Goal: Task Accomplishment & Management: Use online tool/utility

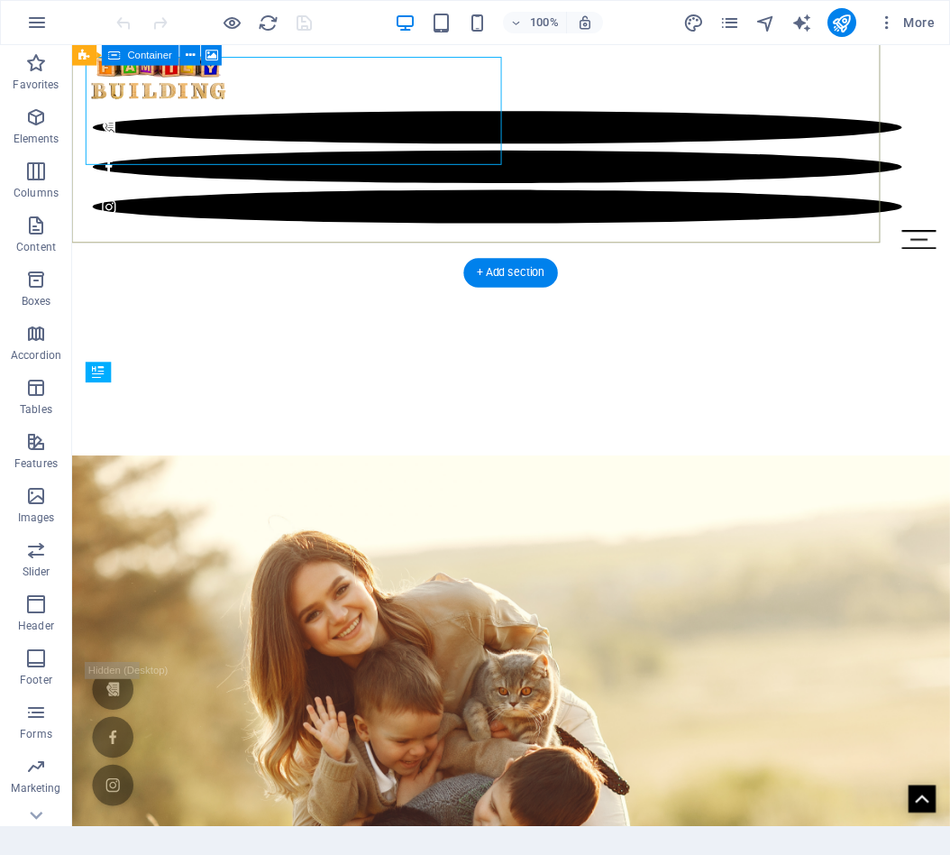
scroll to position [594, 0]
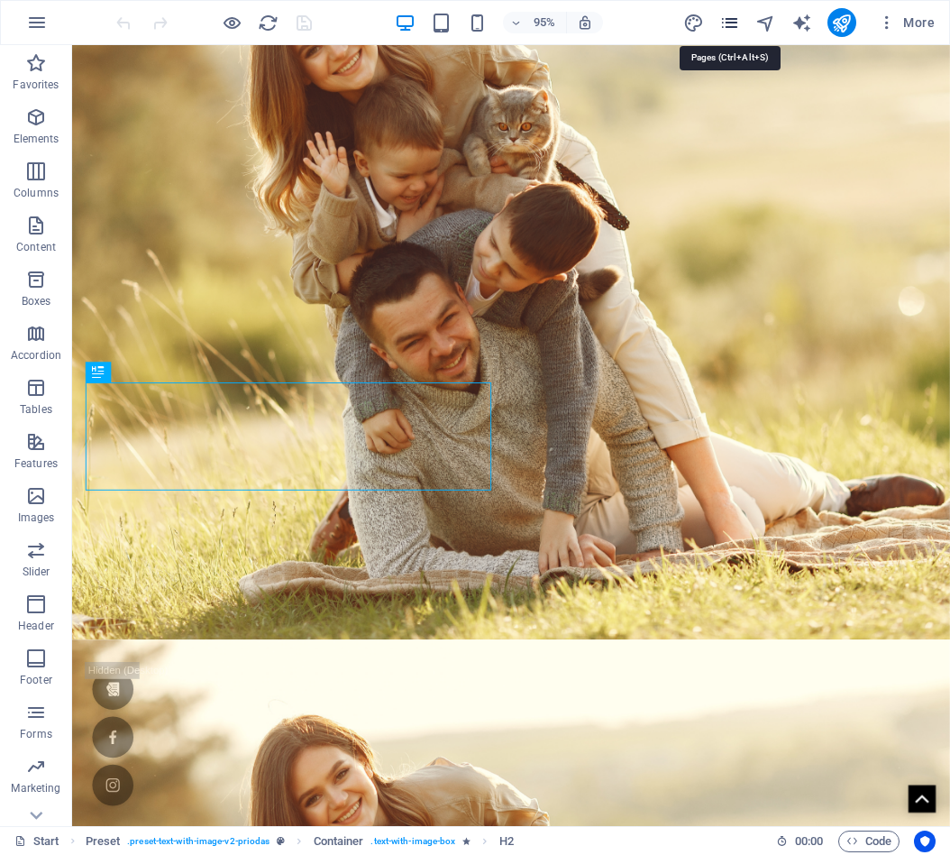
click at [730, 24] on icon "pages" at bounding box center [729, 23] width 21 height 21
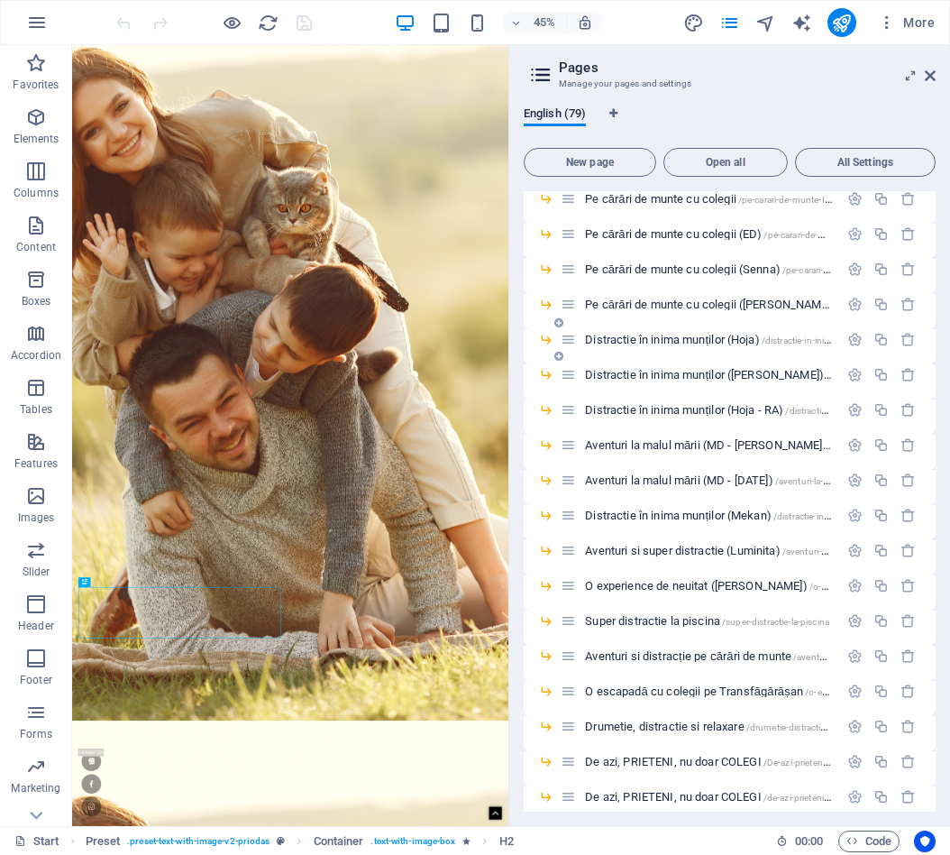
scroll to position [1896, 0]
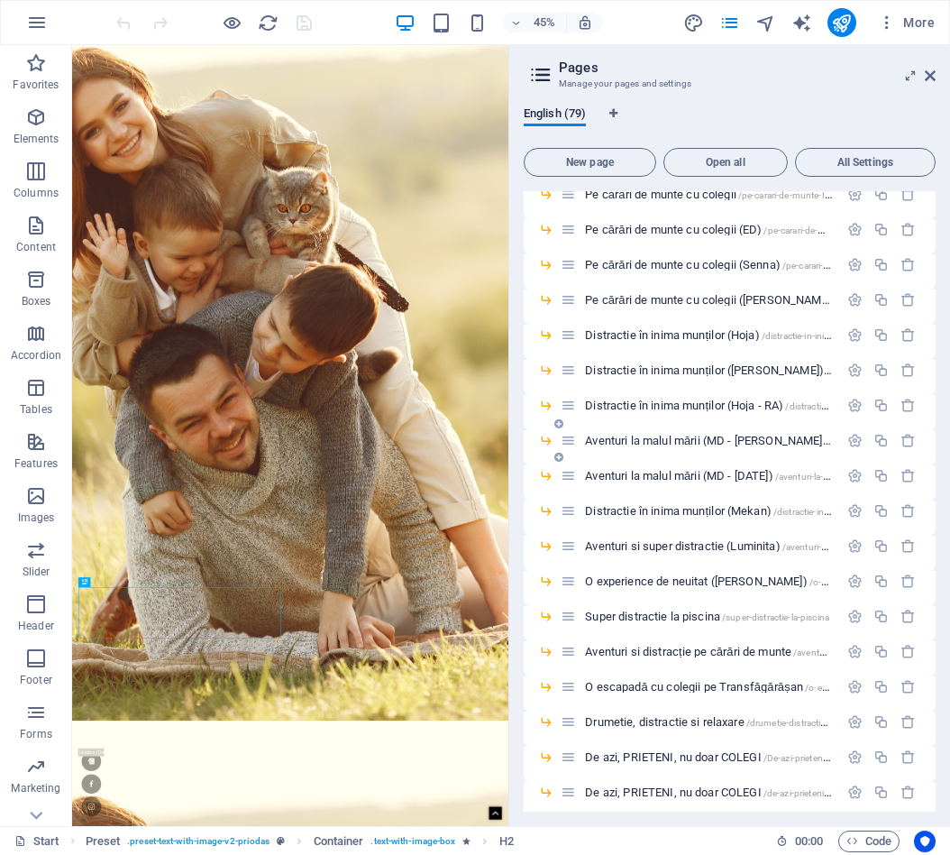
click at [755, 437] on span "Aventuri la malul mării (MD - [PERSON_NAME]) /aventuri-la-malul-[PERSON_NAME]" at bounding box center [779, 441] width 389 height 14
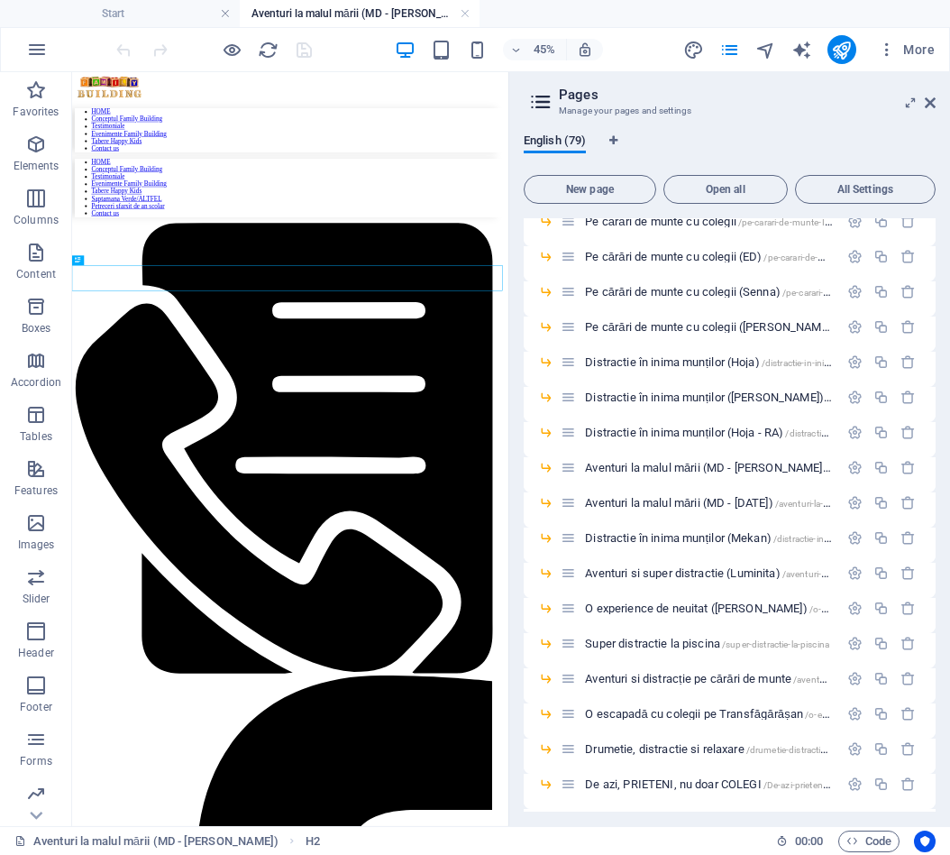
scroll to position [0, 0]
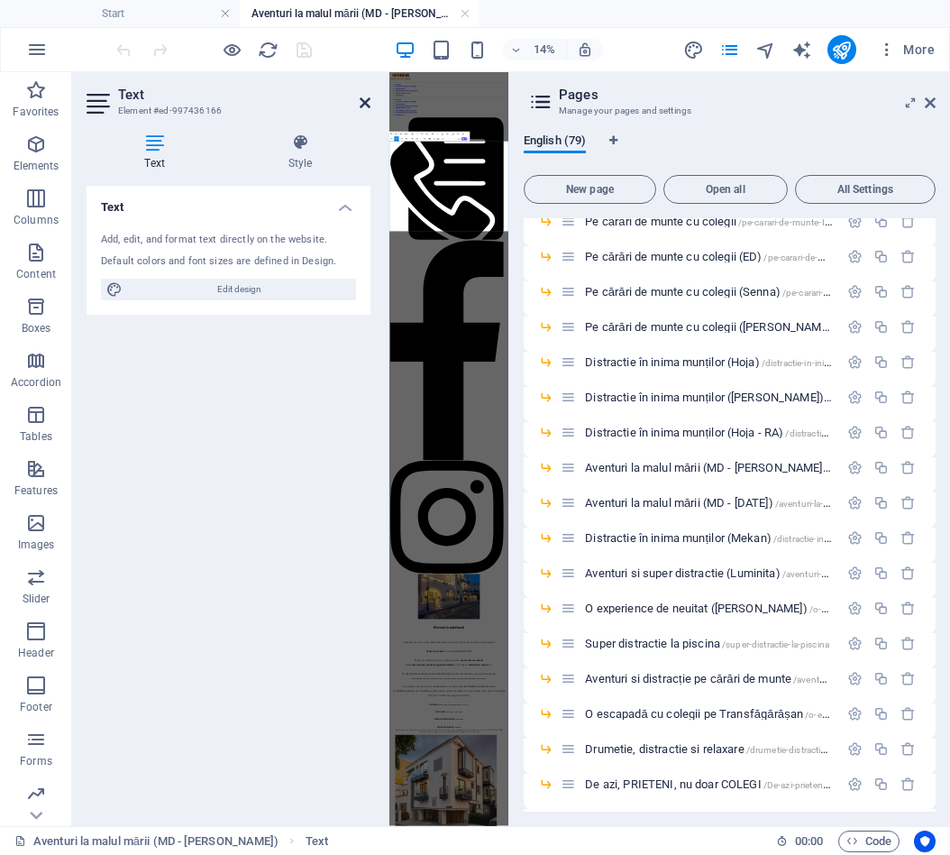
click at [361, 103] on icon at bounding box center [365, 103] width 11 height 14
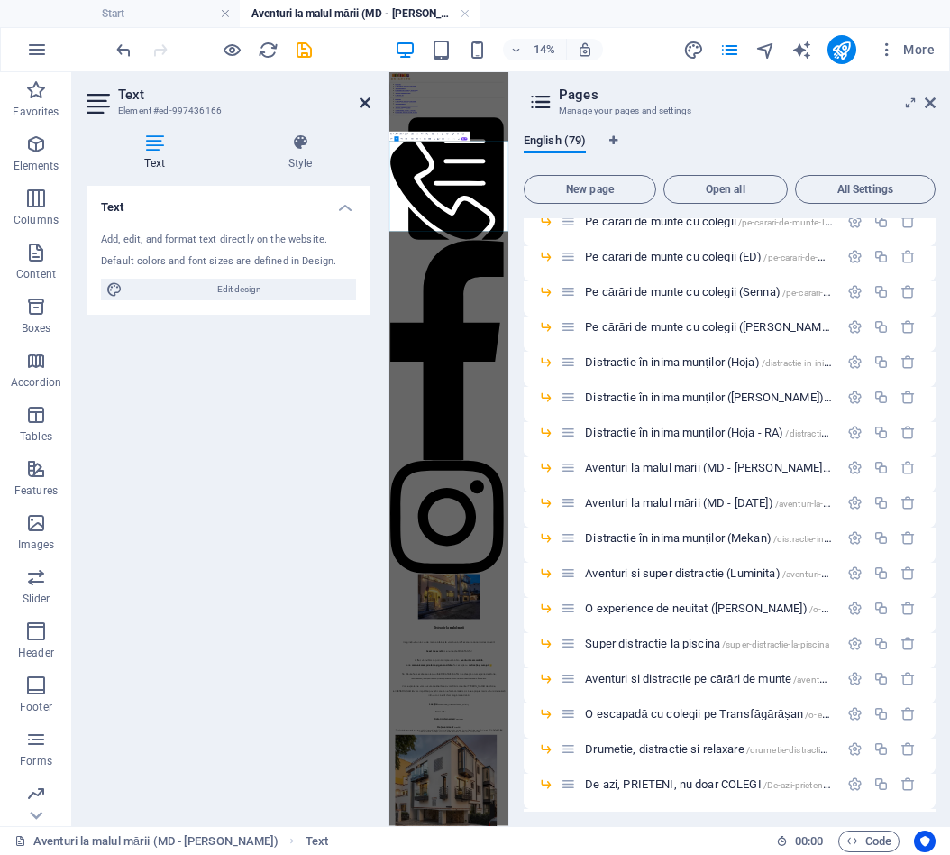
click at [362, 102] on icon at bounding box center [365, 103] width 11 height 14
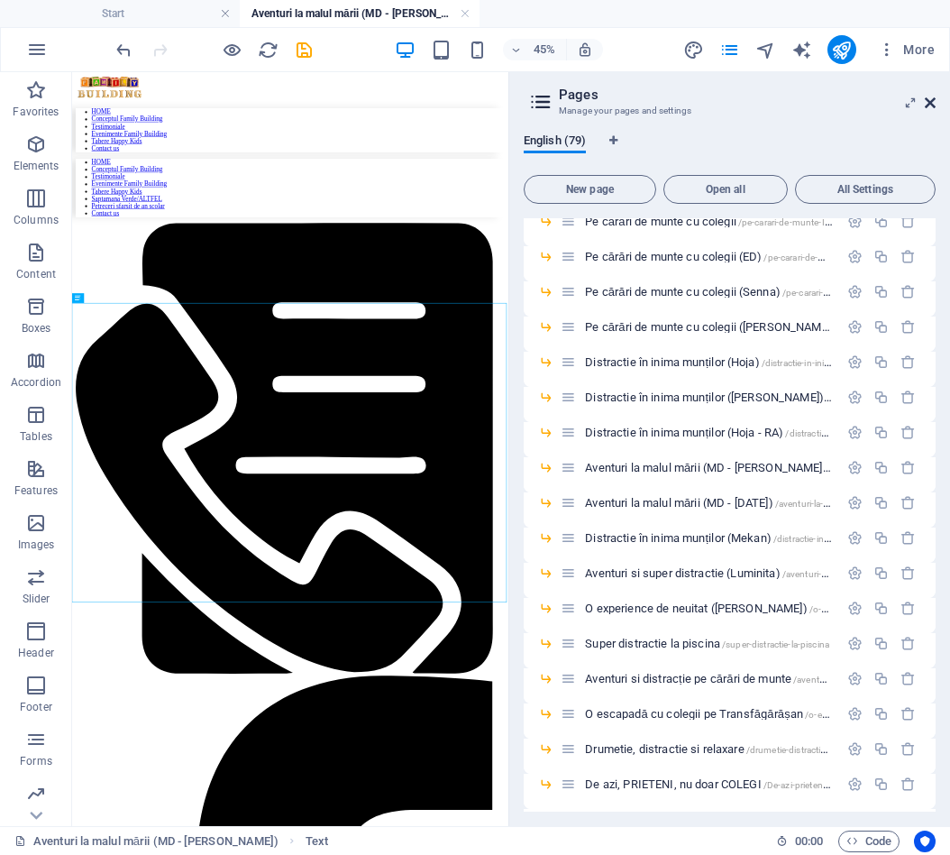
drag, startPoint x: 929, startPoint y: 106, endPoint x: 839, endPoint y: 83, distance: 92.3
click at [929, 106] on icon at bounding box center [930, 103] width 11 height 14
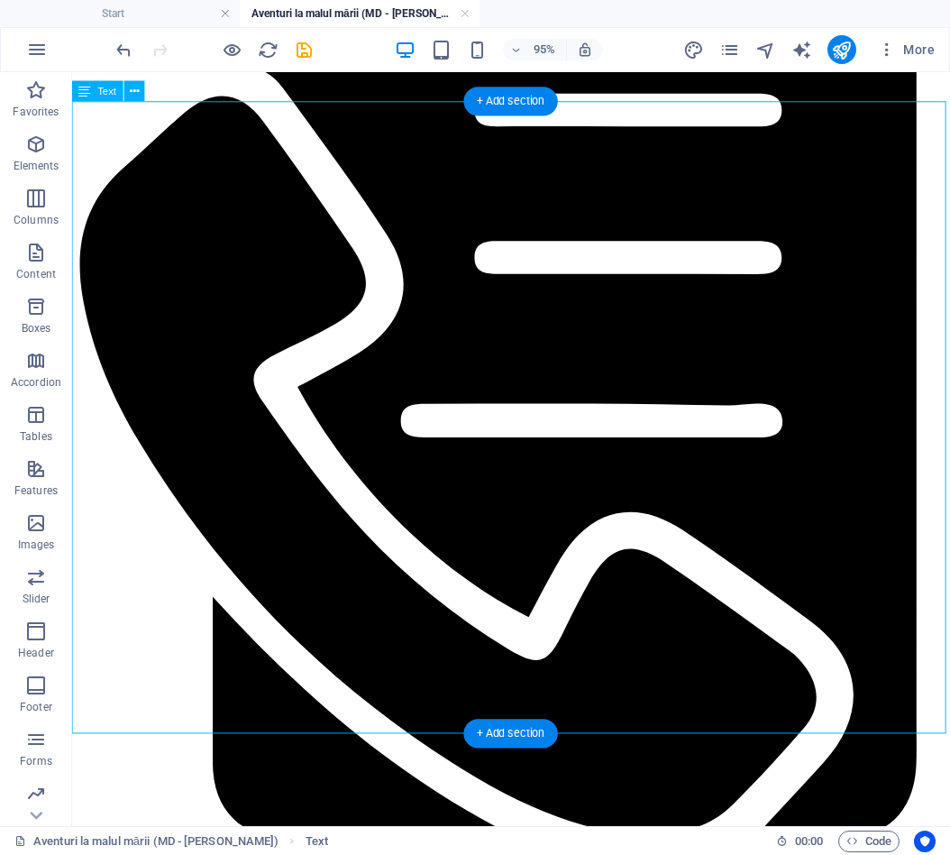
scroll to position [482, 0]
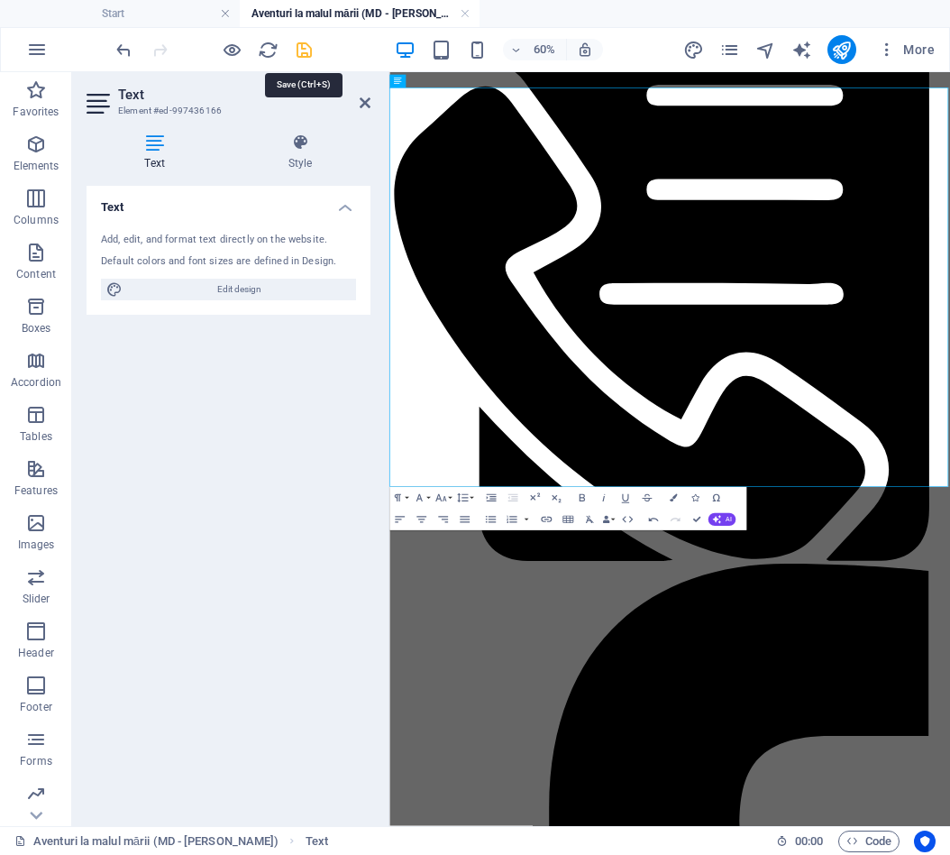
click at [307, 55] on icon "save" at bounding box center [304, 50] width 21 height 21
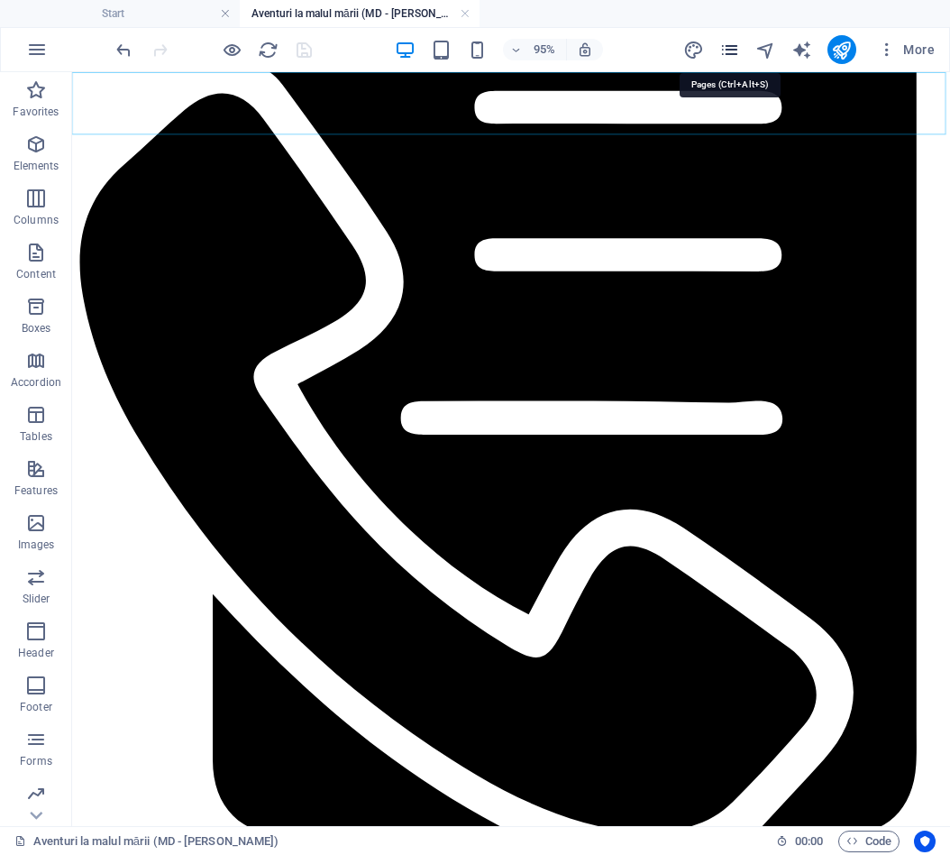
click at [735, 50] on icon "pages" at bounding box center [729, 50] width 21 height 21
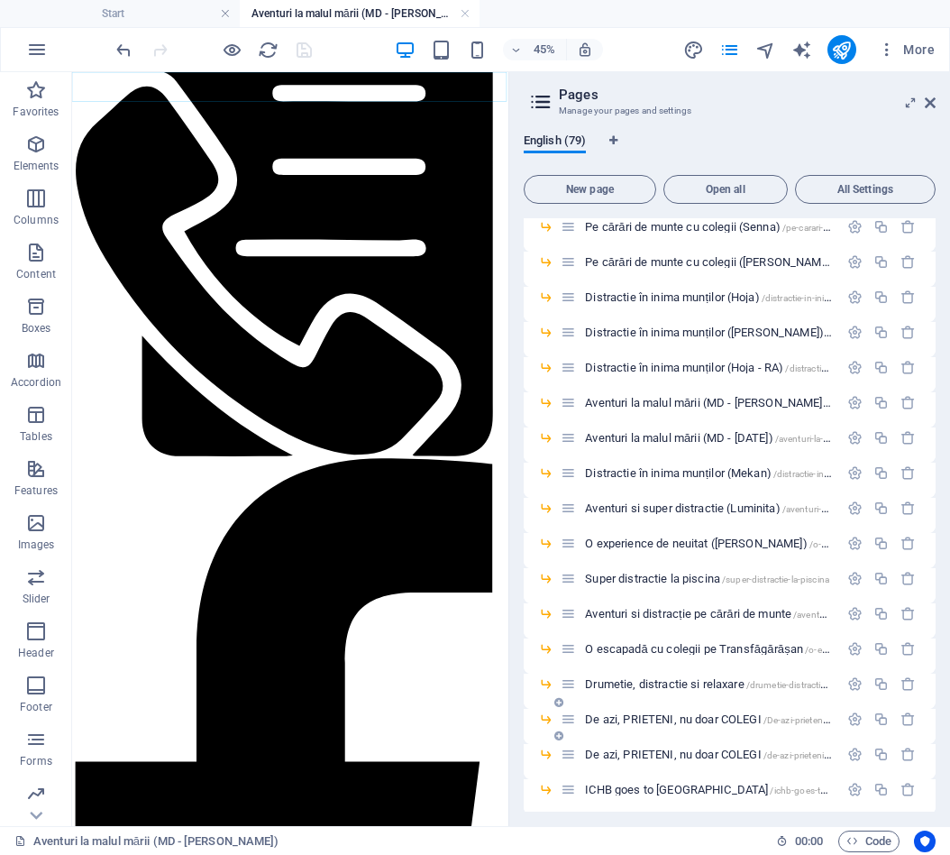
scroll to position [1912, 0]
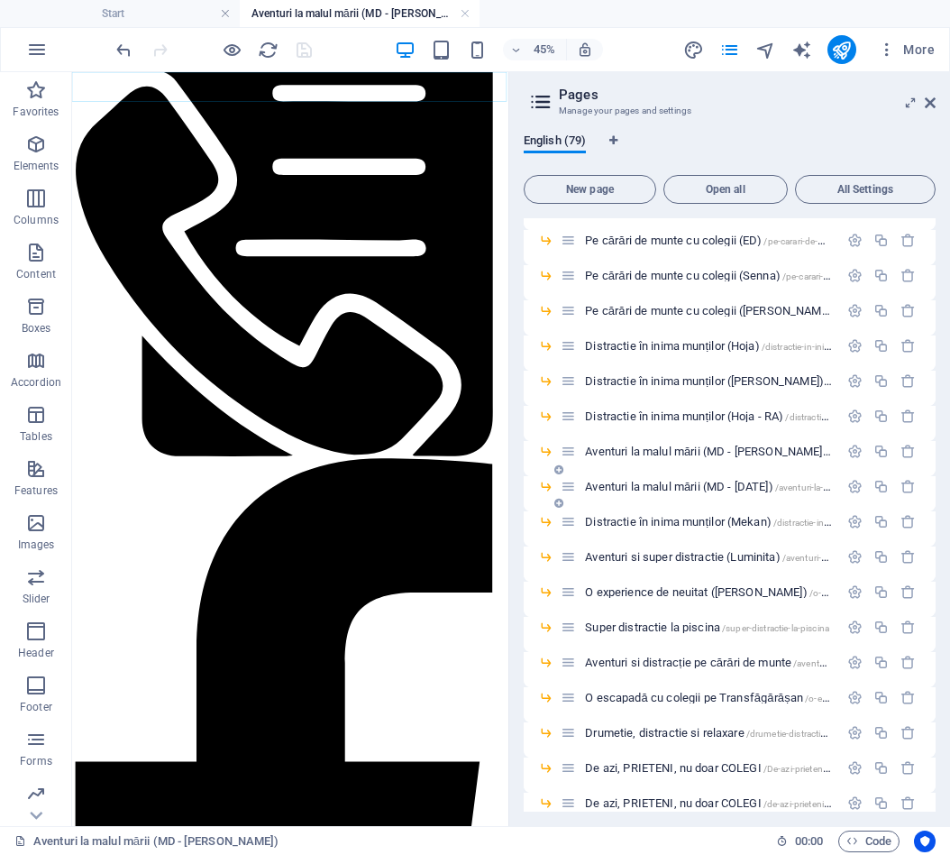
click at [763, 485] on span "Aventuri la malul mării (MD - [DATE]) /aventuri-la-malul-marii-md-[DATE]" at bounding box center [750, 487] width 331 height 14
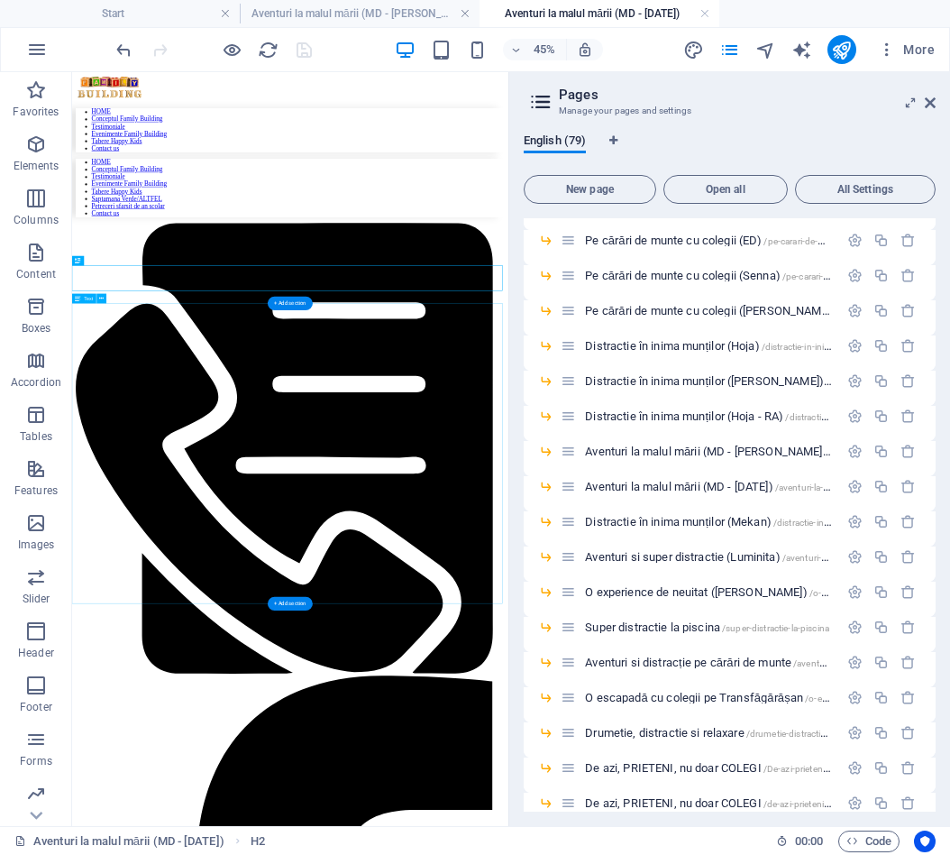
scroll to position [5, 0]
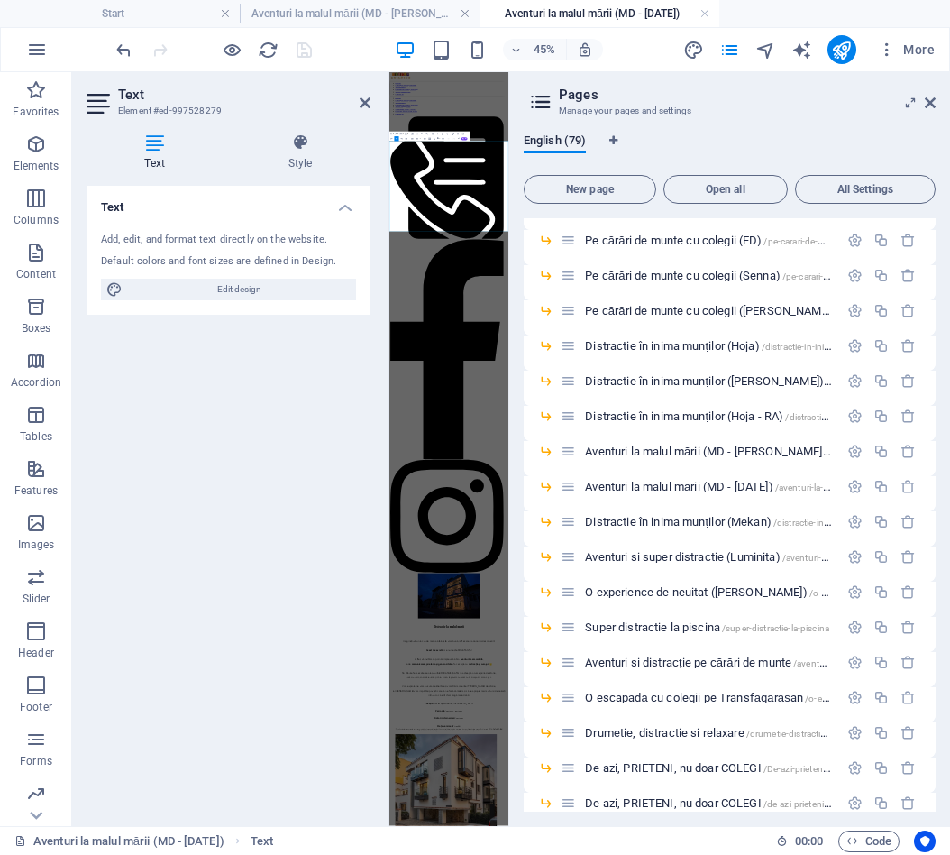
scroll to position [0, 0]
click at [945, 105] on aside "Pages Manage your pages and settings English (79) New page Open all All Setting…" at bounding box center [729, 449] width 442 height 754
click at [933, 105] on icon at bounding box center [930, 103] width 11 height 14
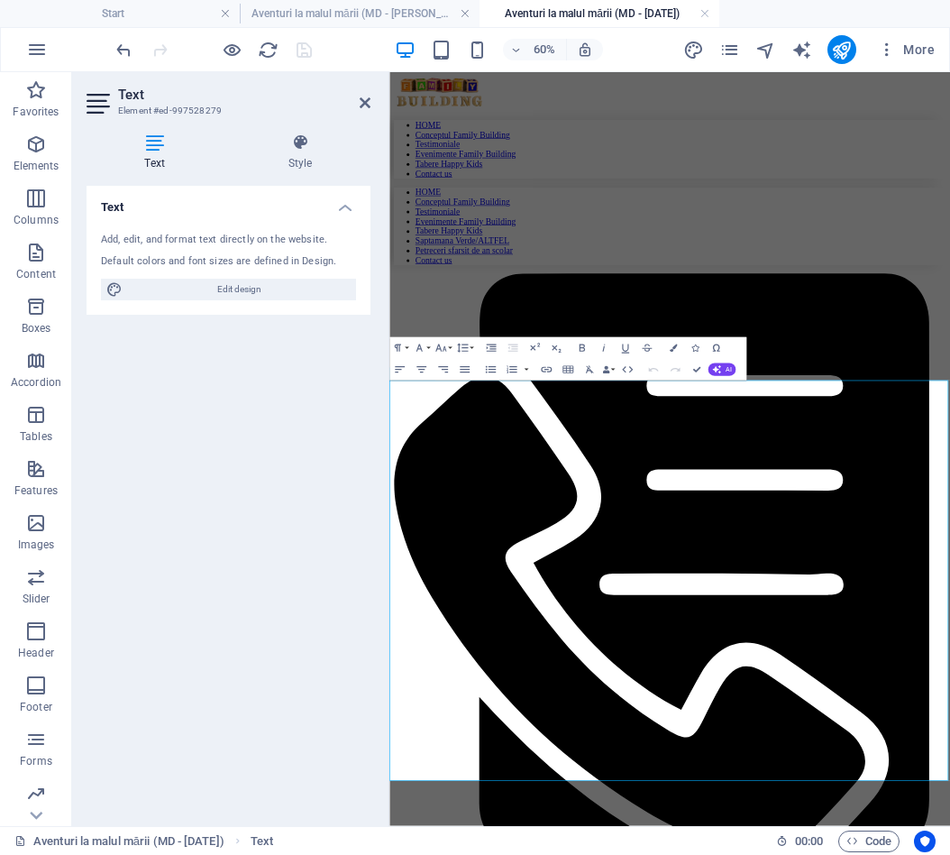
drag, startPoint x: 914, startPoint y: 1177, endPoint x: 917, endPoint y: 1190, distance: 13.8
click at [370, 105] on icon at bounding box center [365, 103] width 11 height 14
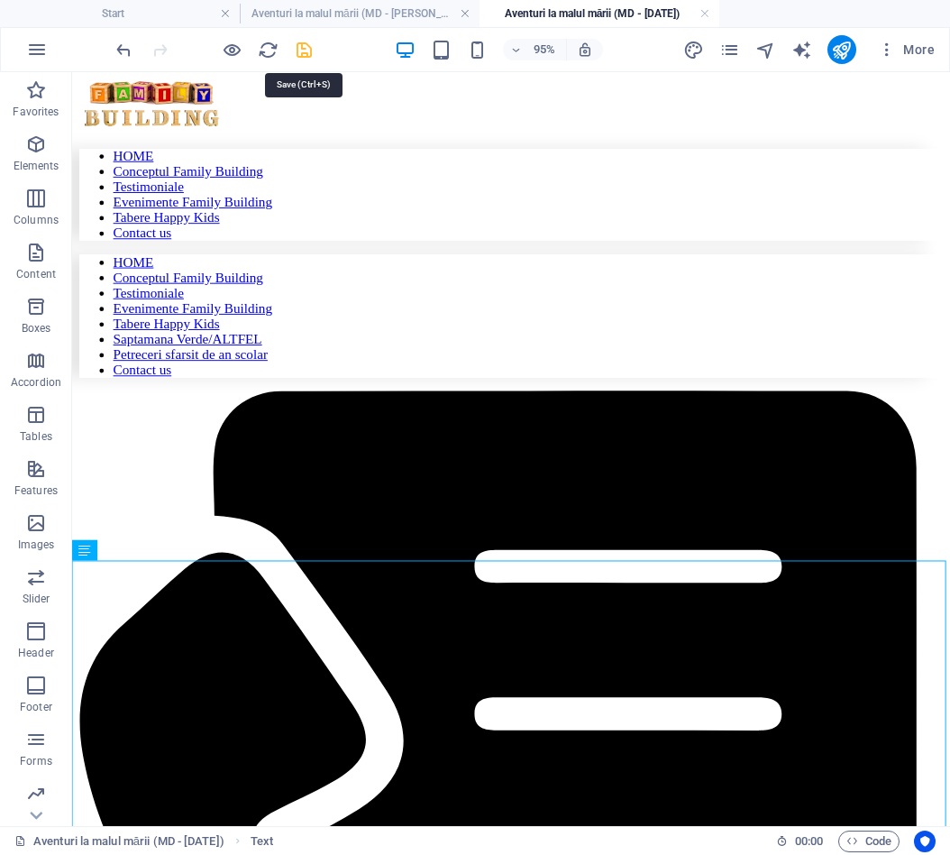
click at [310, 49] on icon "save" at bounding box center [304, 50] width 21 height 21
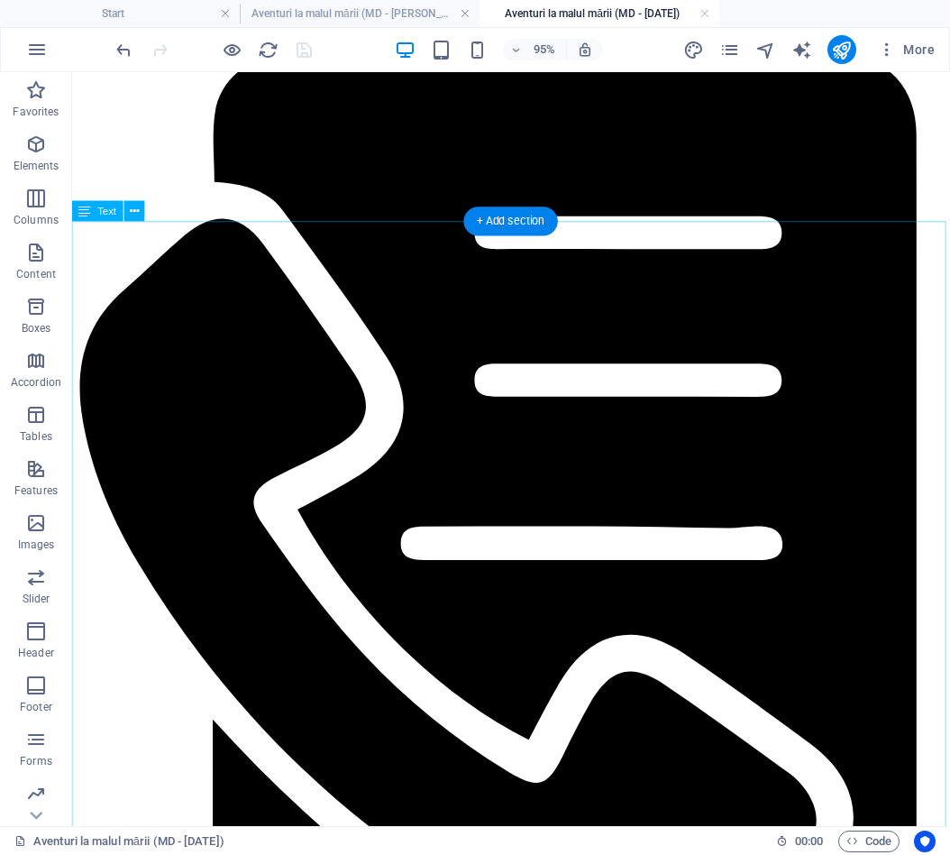
scroll to position [349, 0]
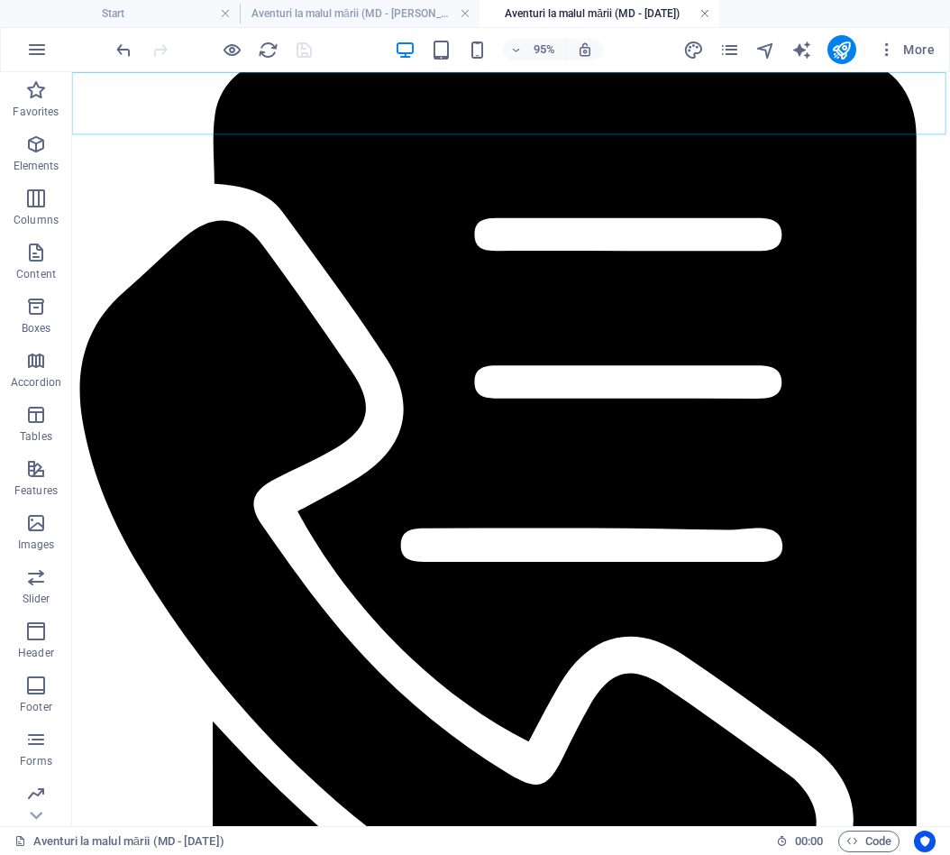
click at [707, 15] on link at bounding box center [705, 13] width 11 height 17
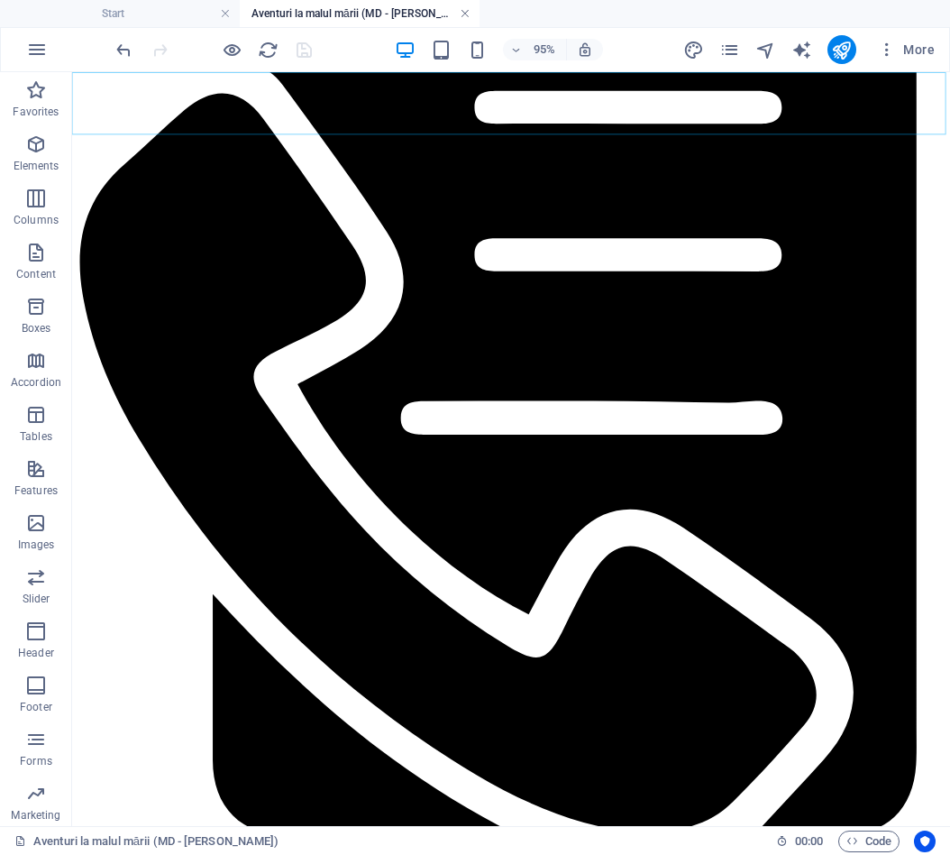
click at [470, 17] on link at bounding box center [465, 13] width 11 height 17
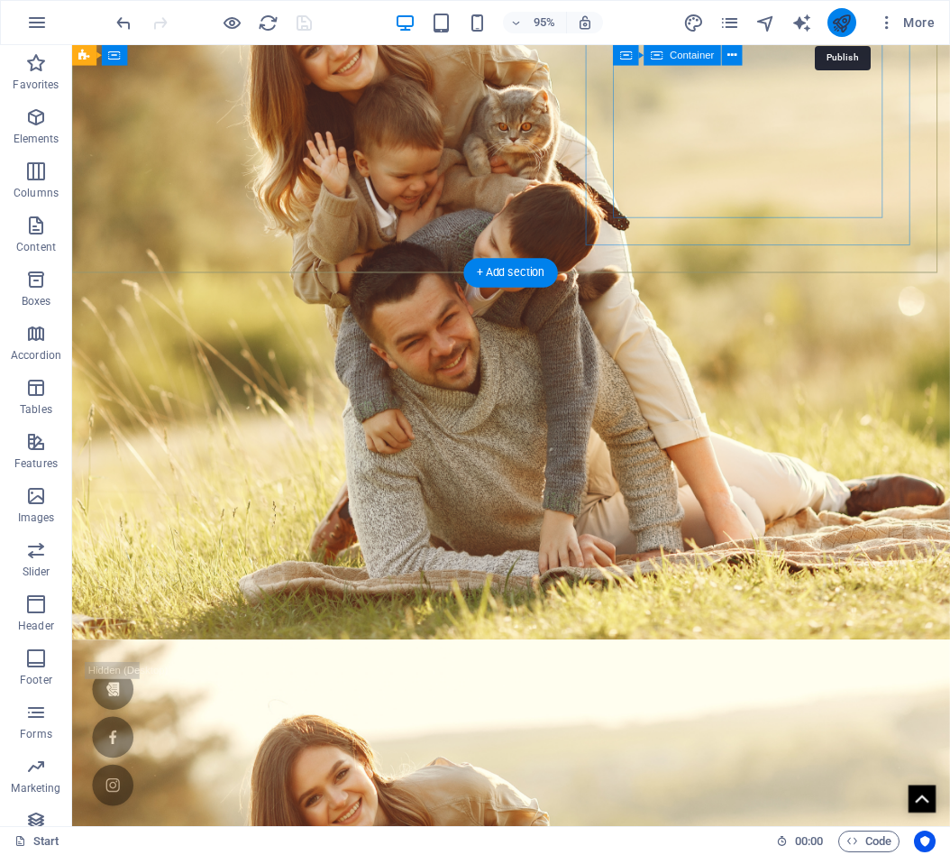
click at [844, 25] on icon "publish" at bounding box center [841, 23] width 21 height 21
